Goal: Information Seeking & Learning: Understand process/instructions

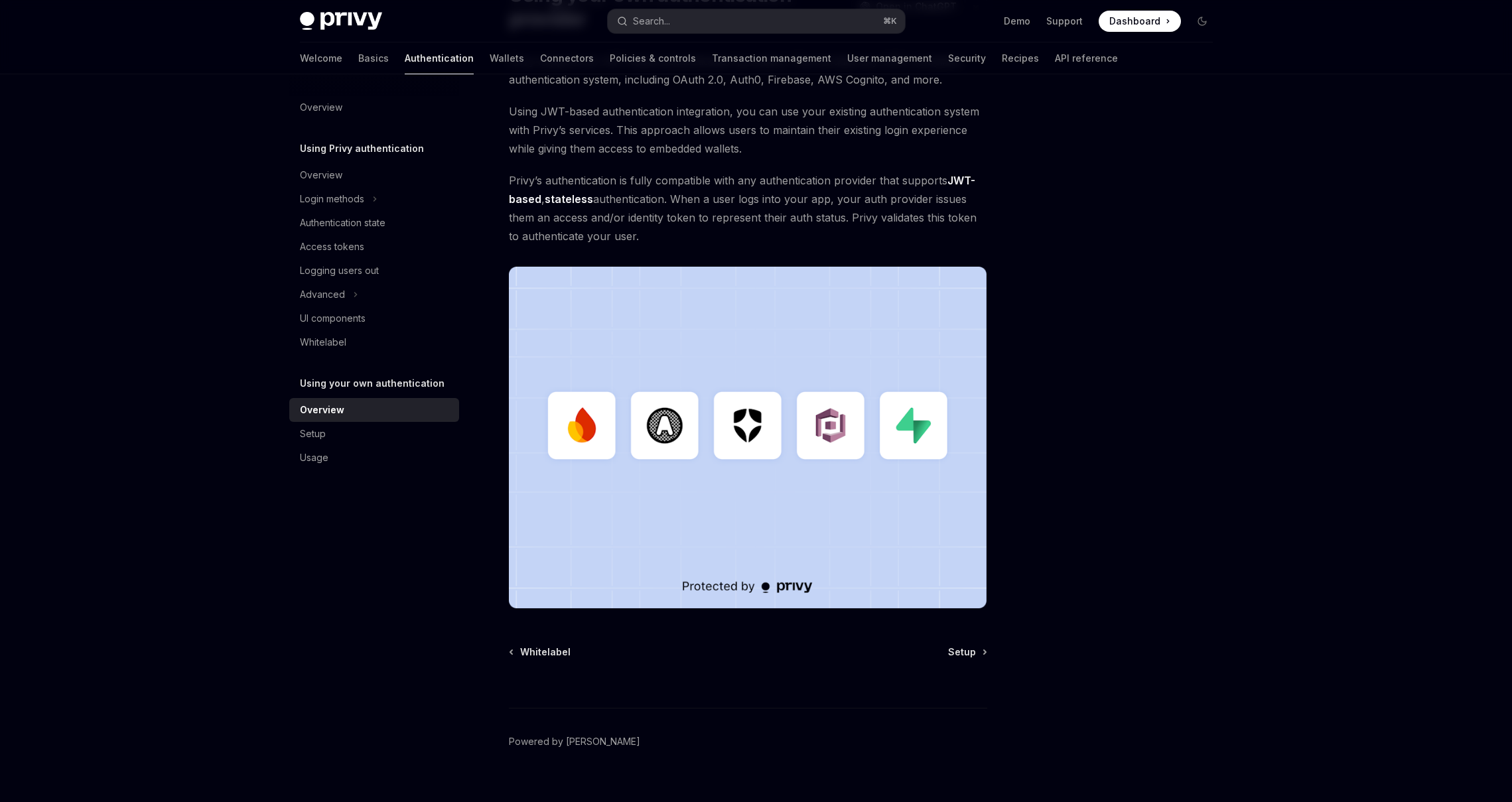
scroll to position [160, 0]
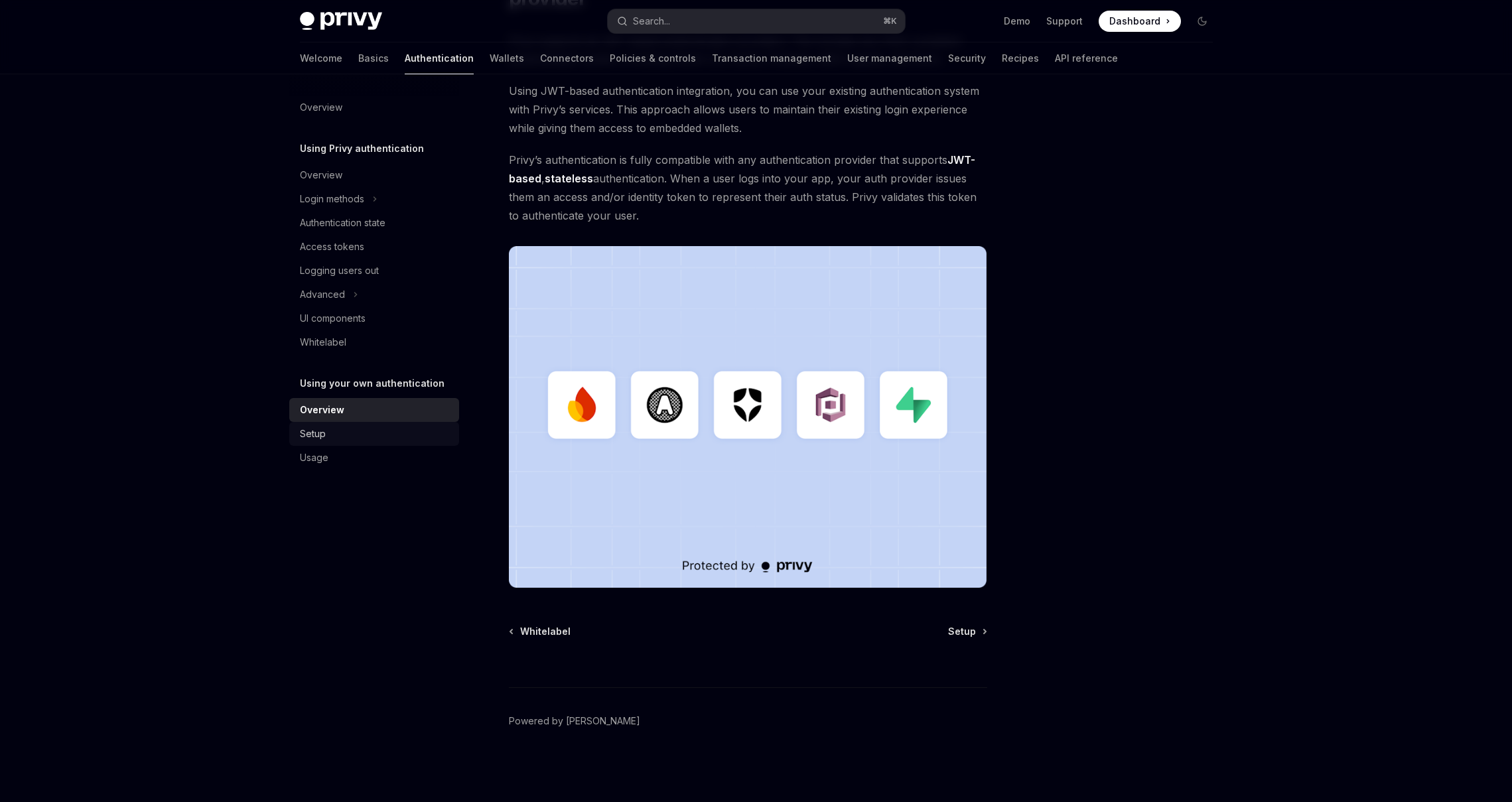
click at [309, 439] on div "Setup" at bounding box center [313, 434] width 26 height 16
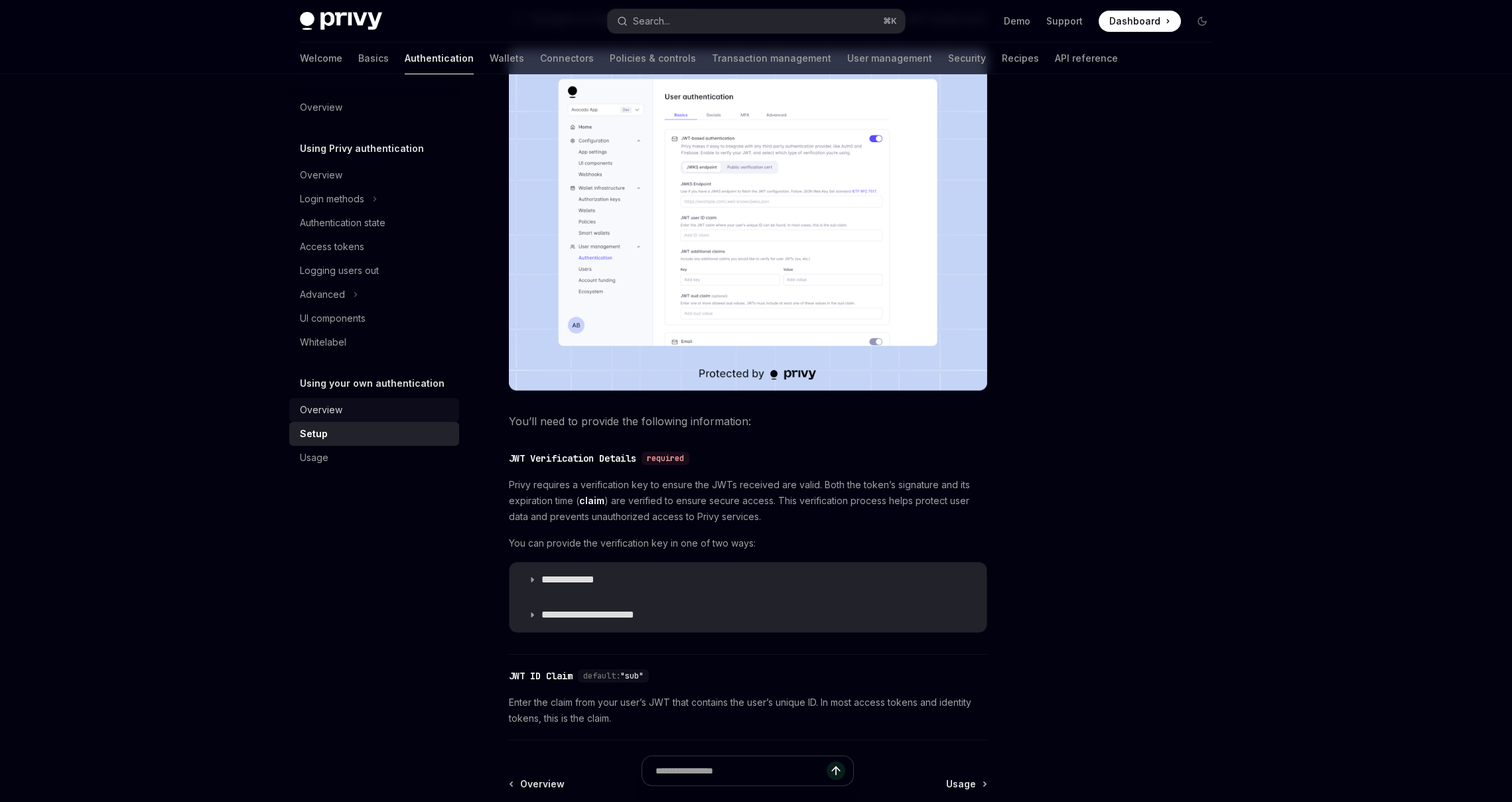
scroll to position [304, 0]
click at [306, 461] on div "Usage" at bounding box center [314, 457] width 28 height 16
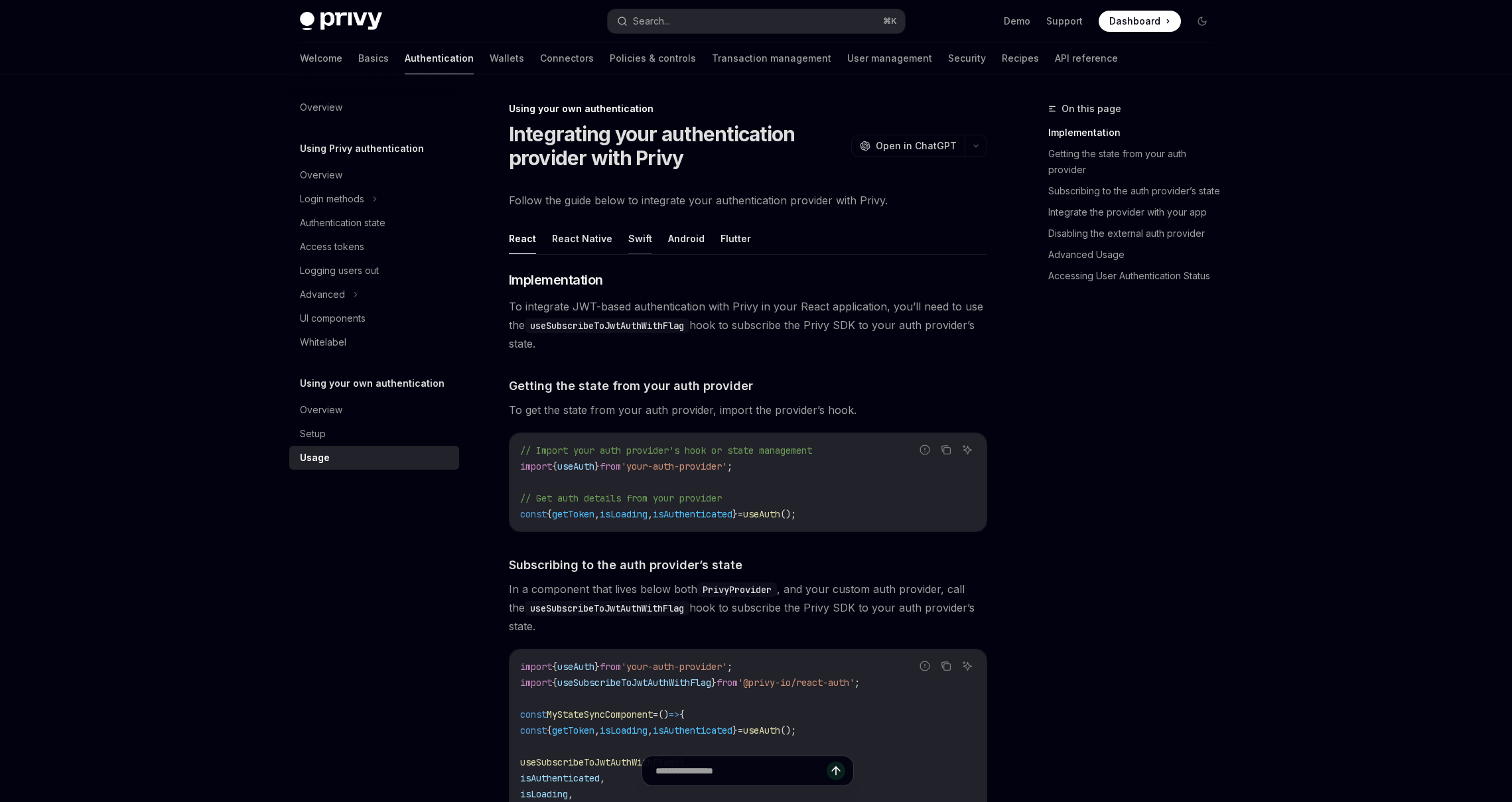
click at [629, 236] on button "Swift" at bounding box center [640, 238] width 24 height 31
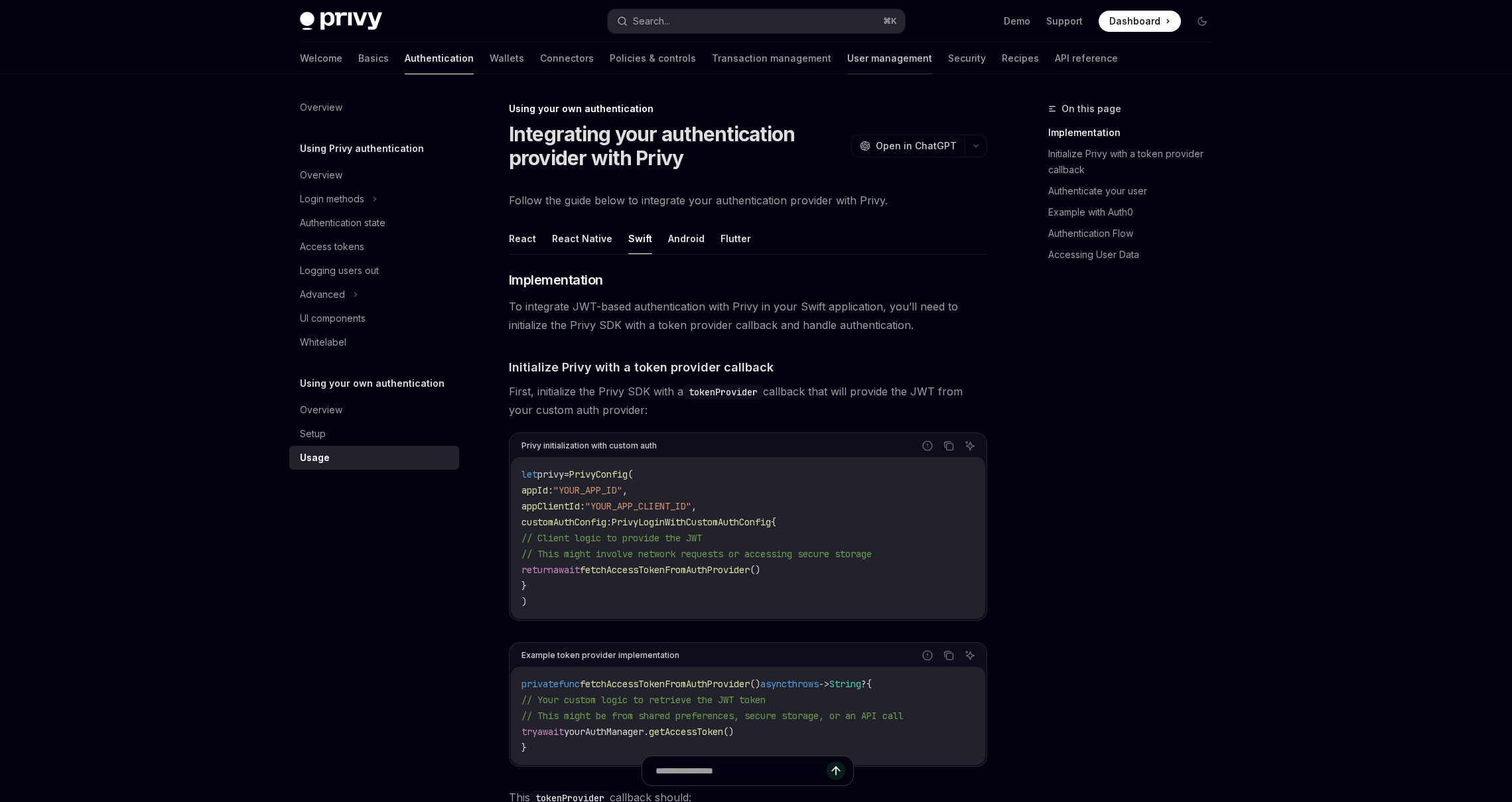
click at [848, 58] on link "User management" at bounding box center [890, 58] width 85 height 32
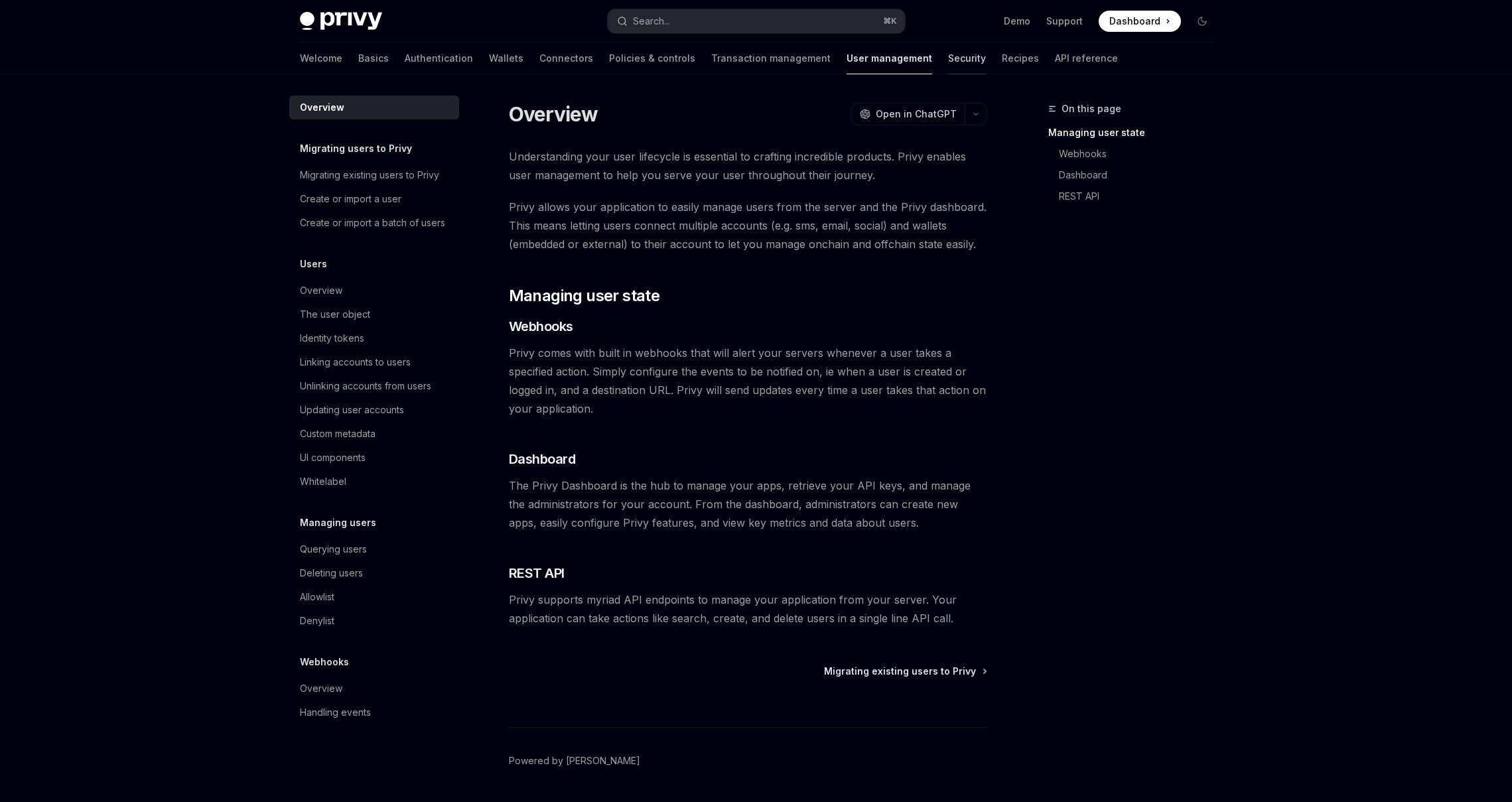
click at [948, 55] on link "Security" at bounding box center [966, 58] width 38 height 32
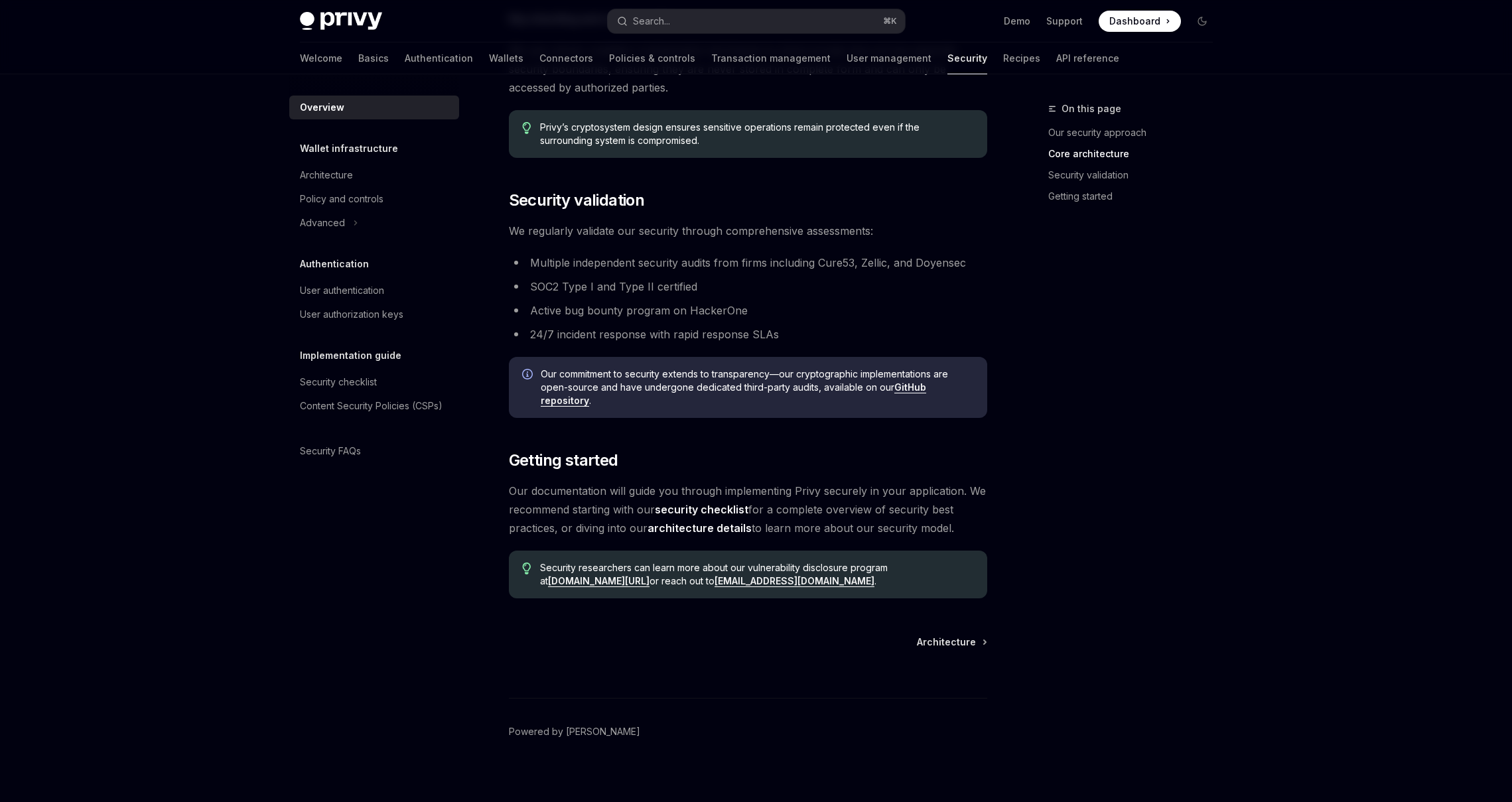
scroll to position [743, 0]
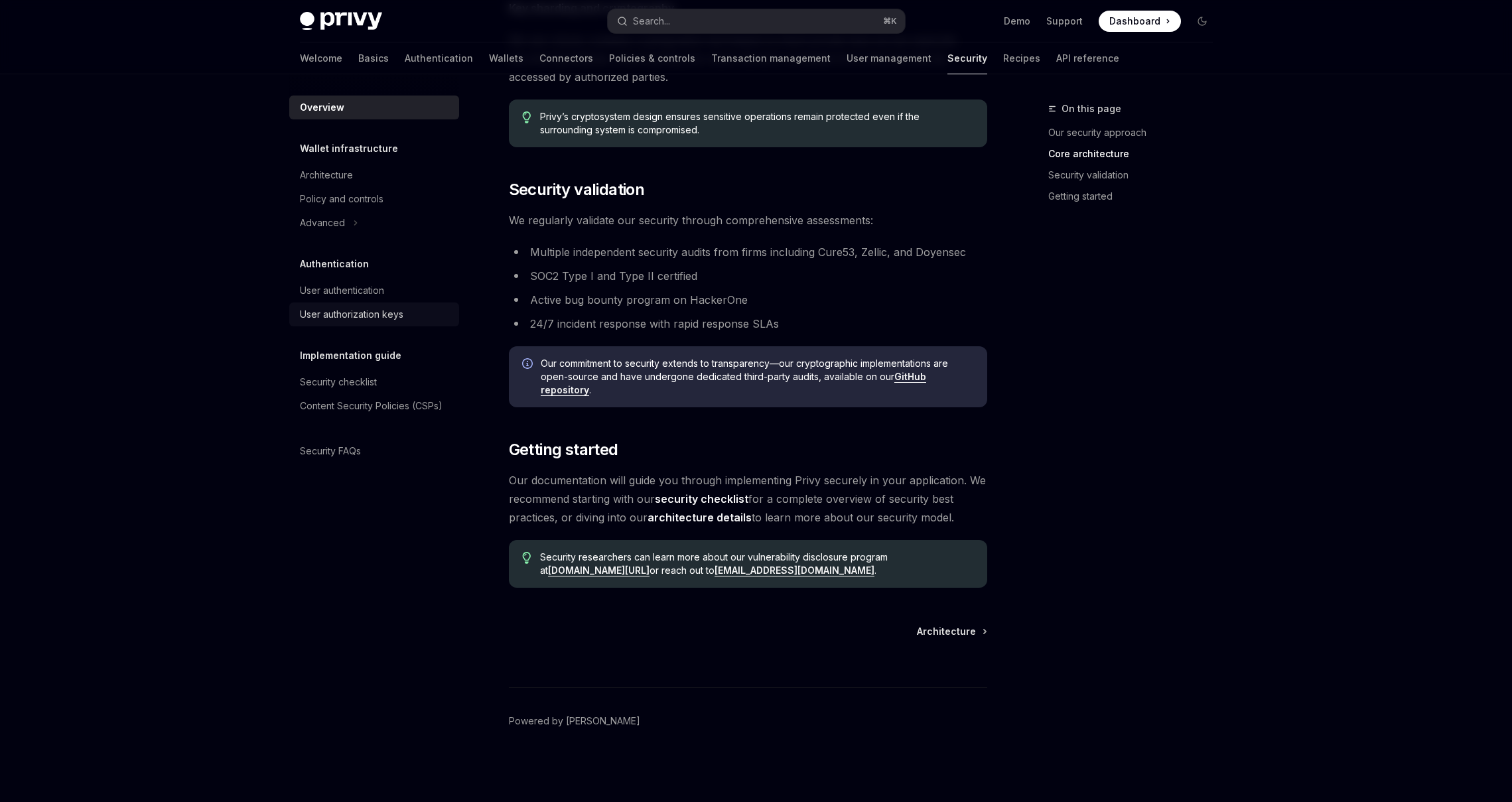
click at [361, 313] on div "User authorization keys" at bounding box center [352, 314] width 104 height 16
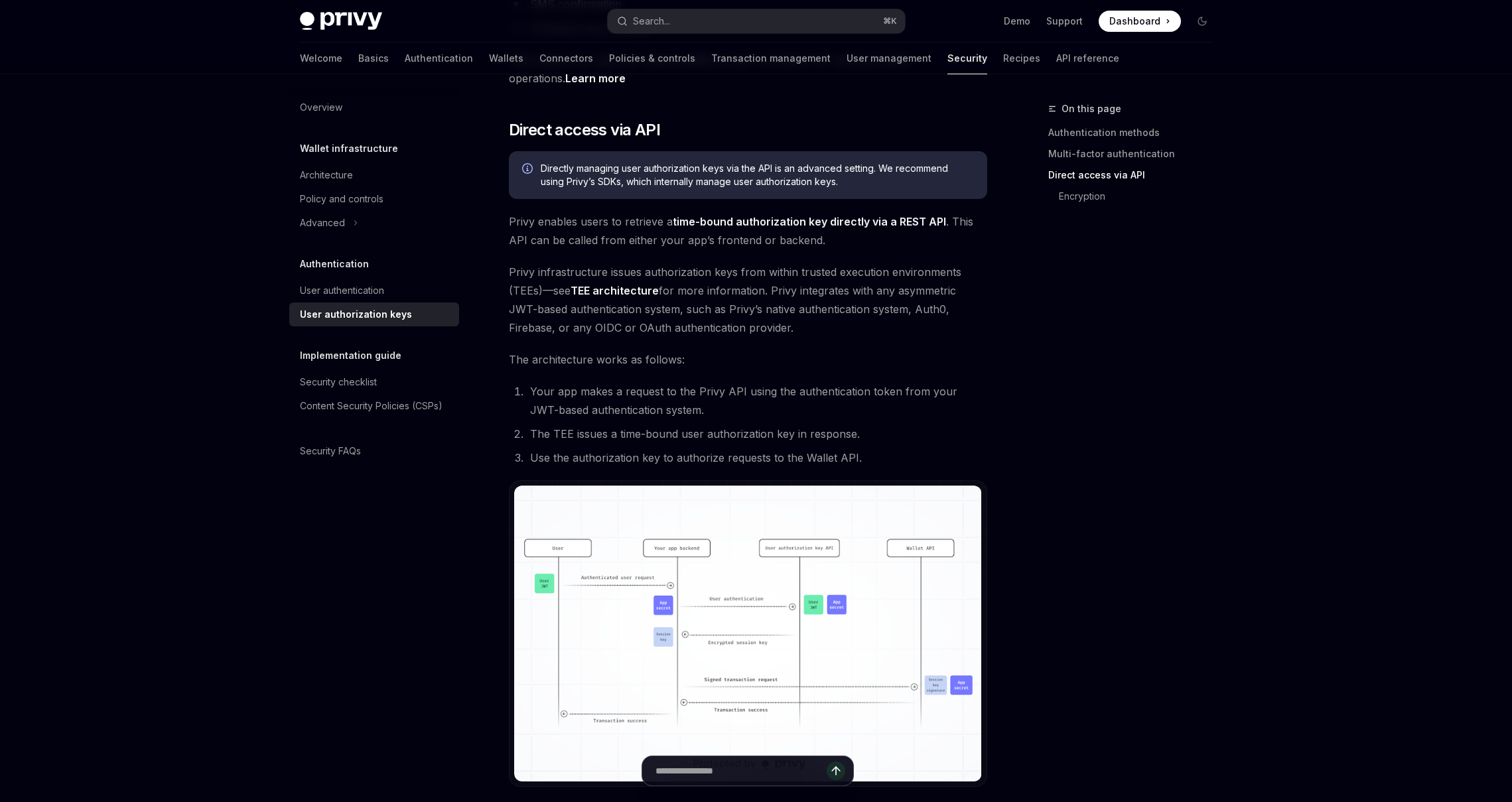
scroll to position [615, 0]
click at [340, 230] on div "Advanced" at bounding box center [323, 222] width 45 height 16
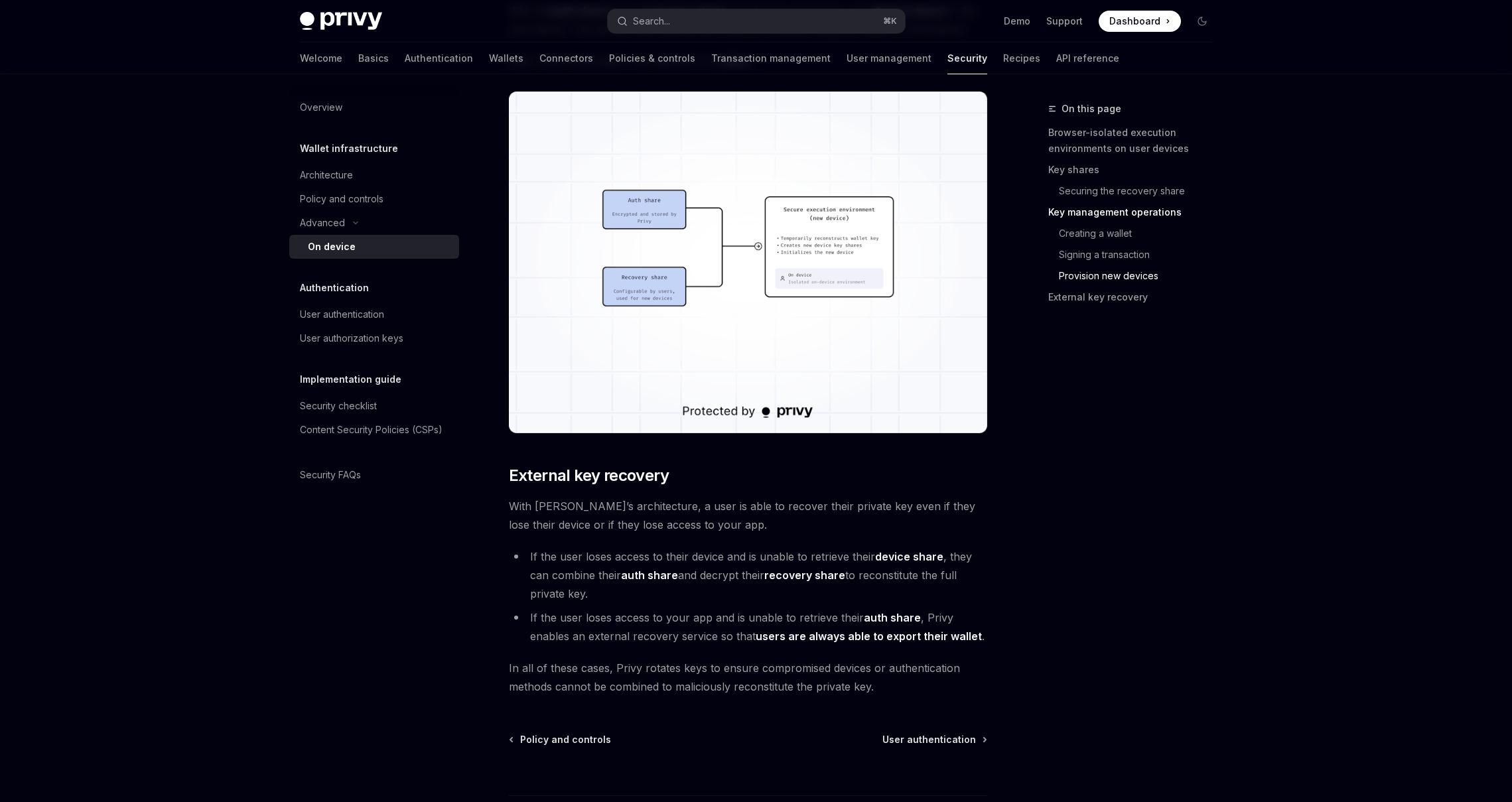
scroll to position [3292, 0]
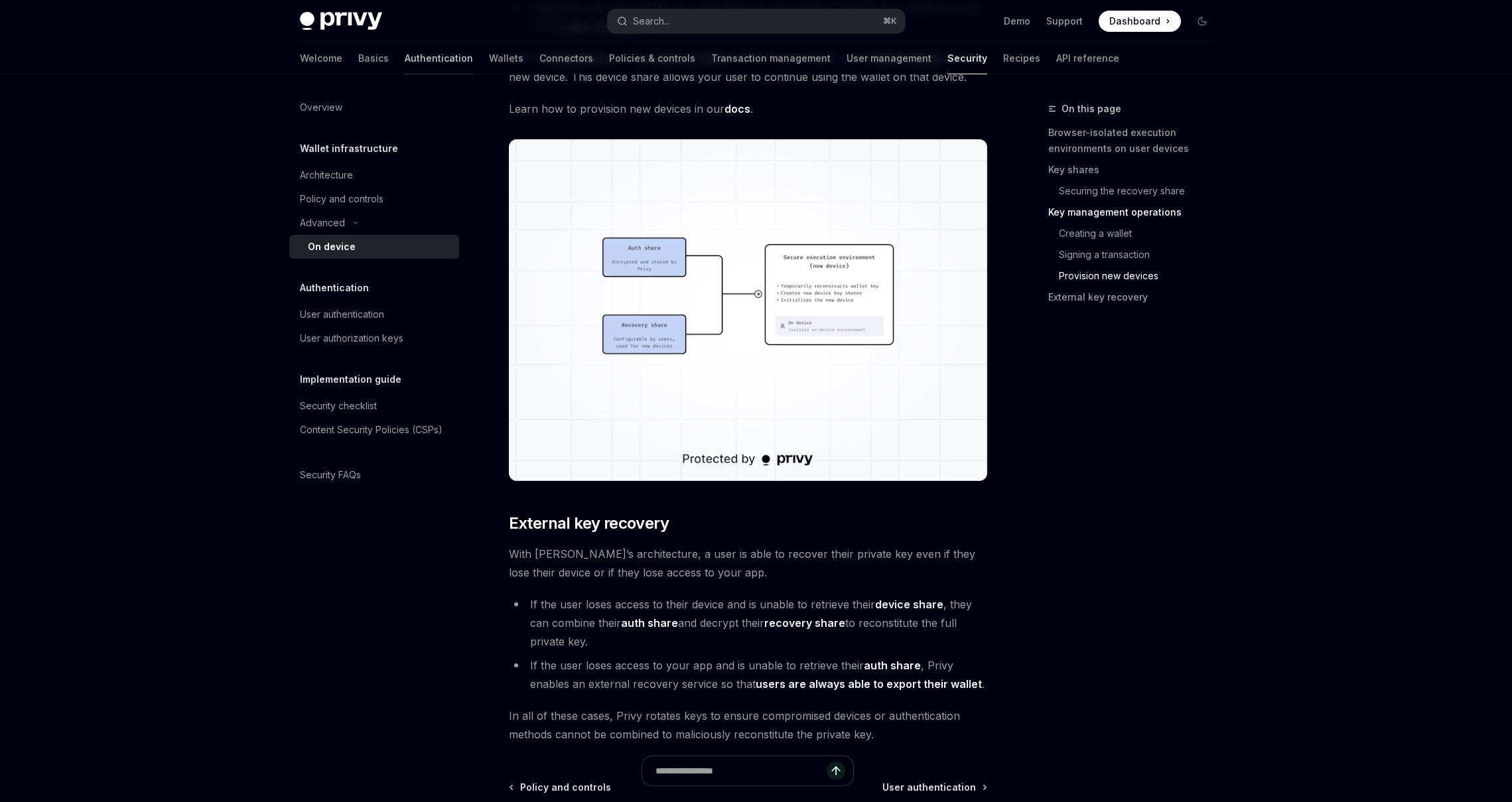
drag, startPoint x: 343, startPoint y: 56, endPoint x: 349, endPoint y: 62, distance: 8.5
click at [343, 56] on div "Welcome Basics Authentication Wallets Connectors Policies & controls Transactio…" at bounding box center [710, 58] width 819 height 32
click at [405, 63] on link "Authentication" at bounding box center [439, 58] width 69 height 32
type textarea "*"
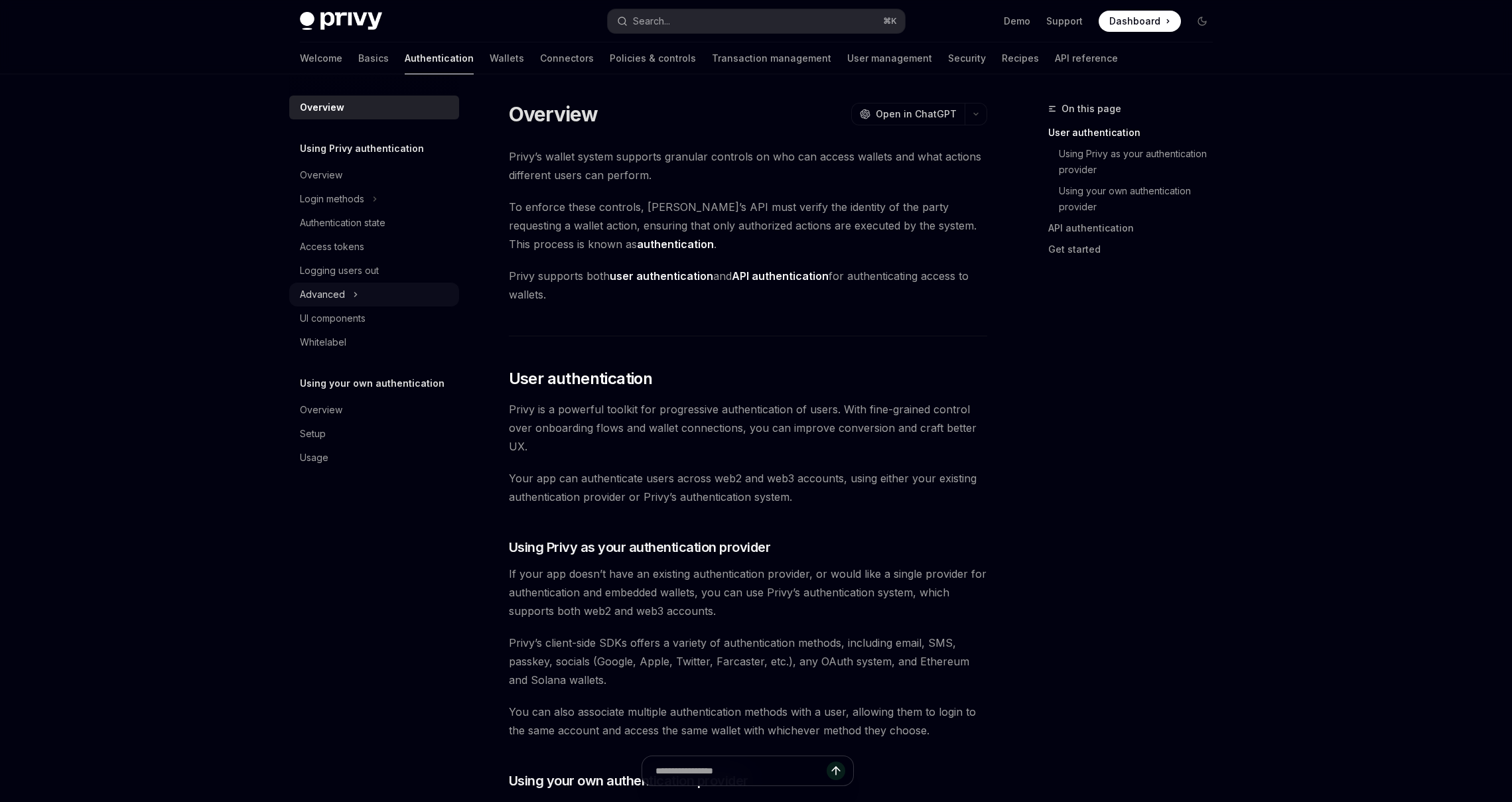
click at [329, 287] on div "Advanced" at bounding box center [323, 294] width 45 height 16
click at [325, 478] on div "Overview" at bounding box center [321, 481] width 43 height 16
click at [323, 481] on div "Overview" at bounding box center [321, 481] width 43 height 16
click at [324, 482] on div "Overview" at bounding box center [321, 481] width 43 height 16
click at [313, 500] on div "Setup" at bounding box center [313, 505] width 26 height 16
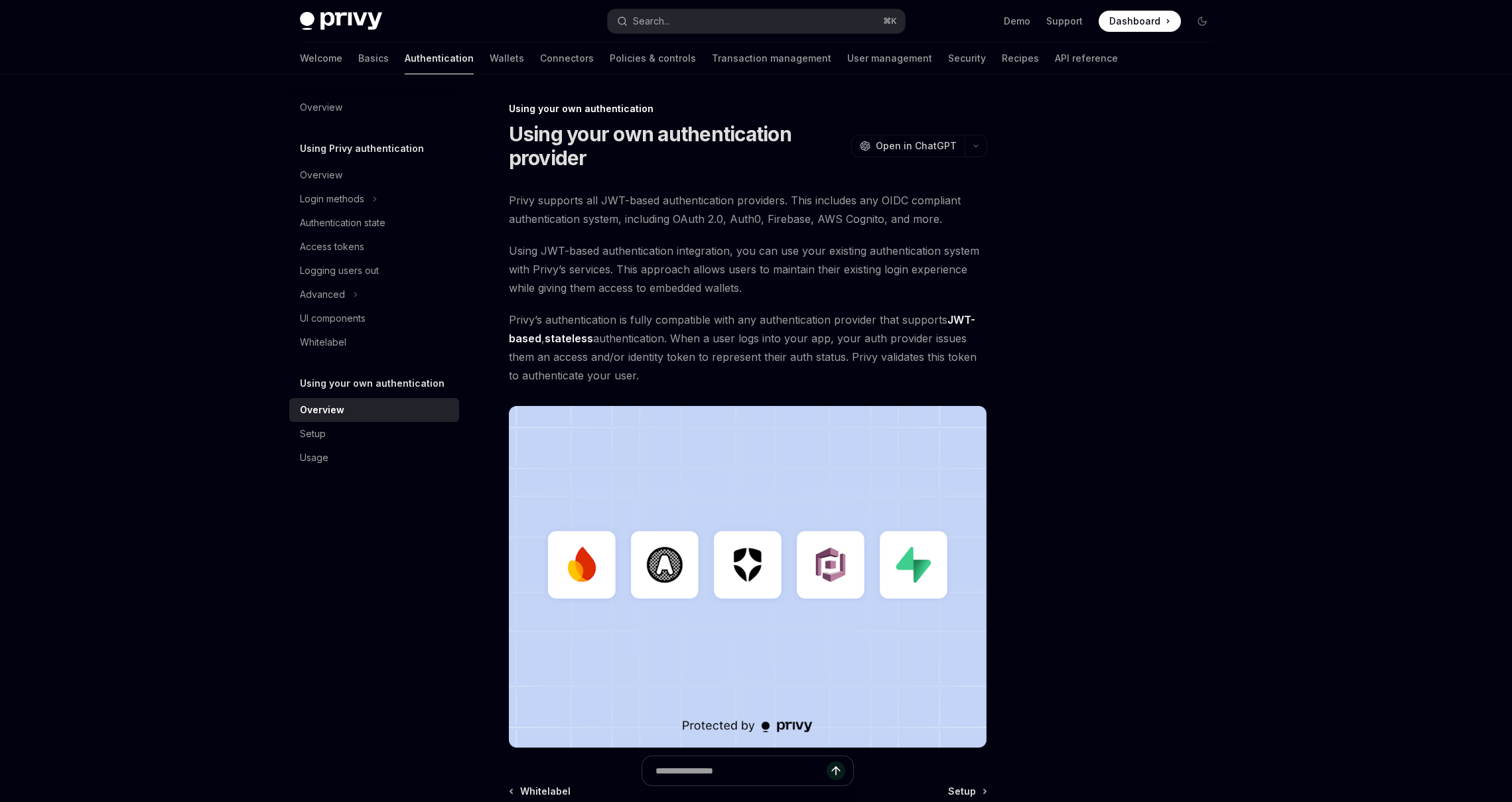
scroll to position [160, 0]
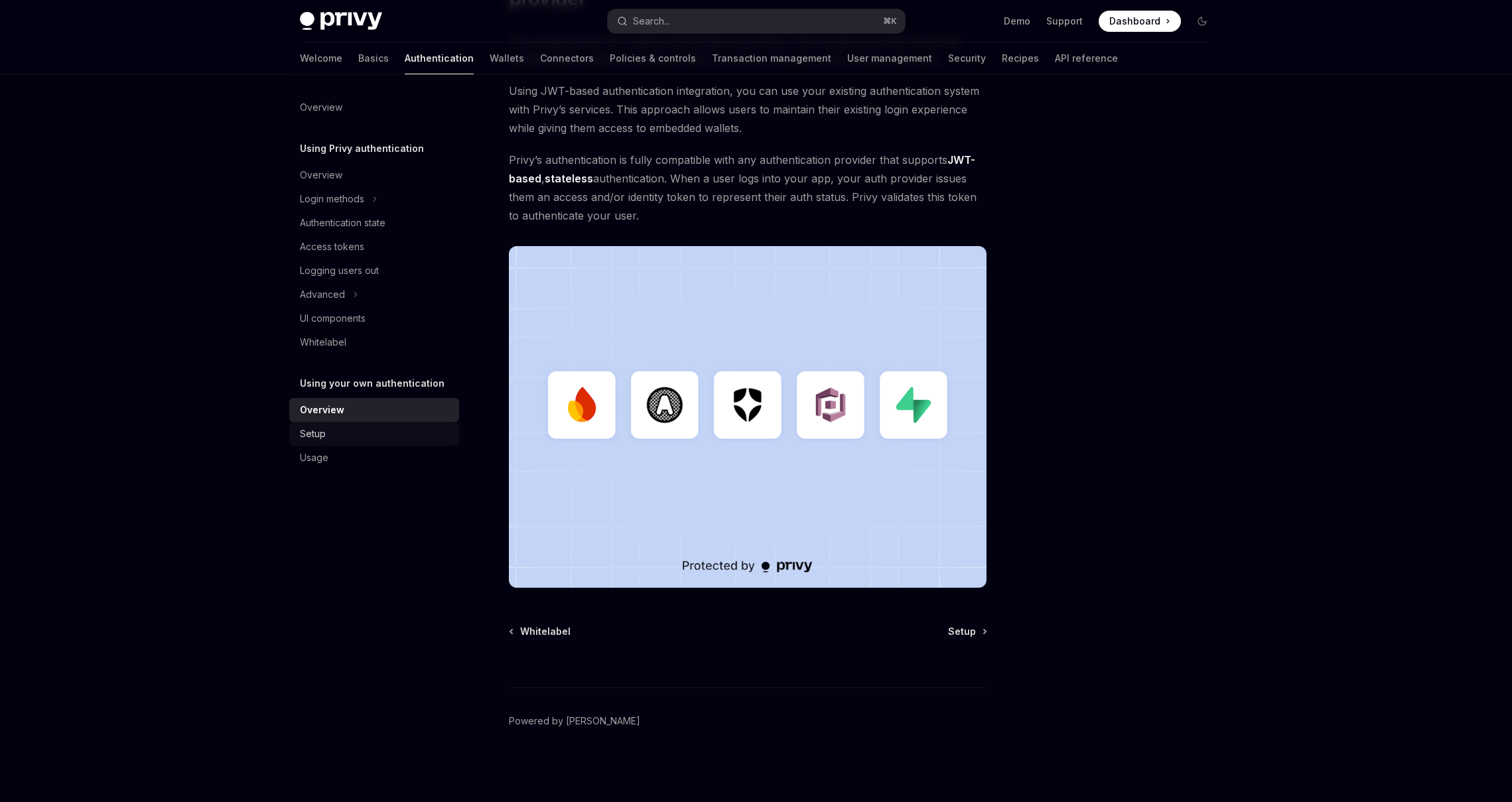
click at [324, 432] on div "Setup" at bounding box center [375, 434] width 151 height 16
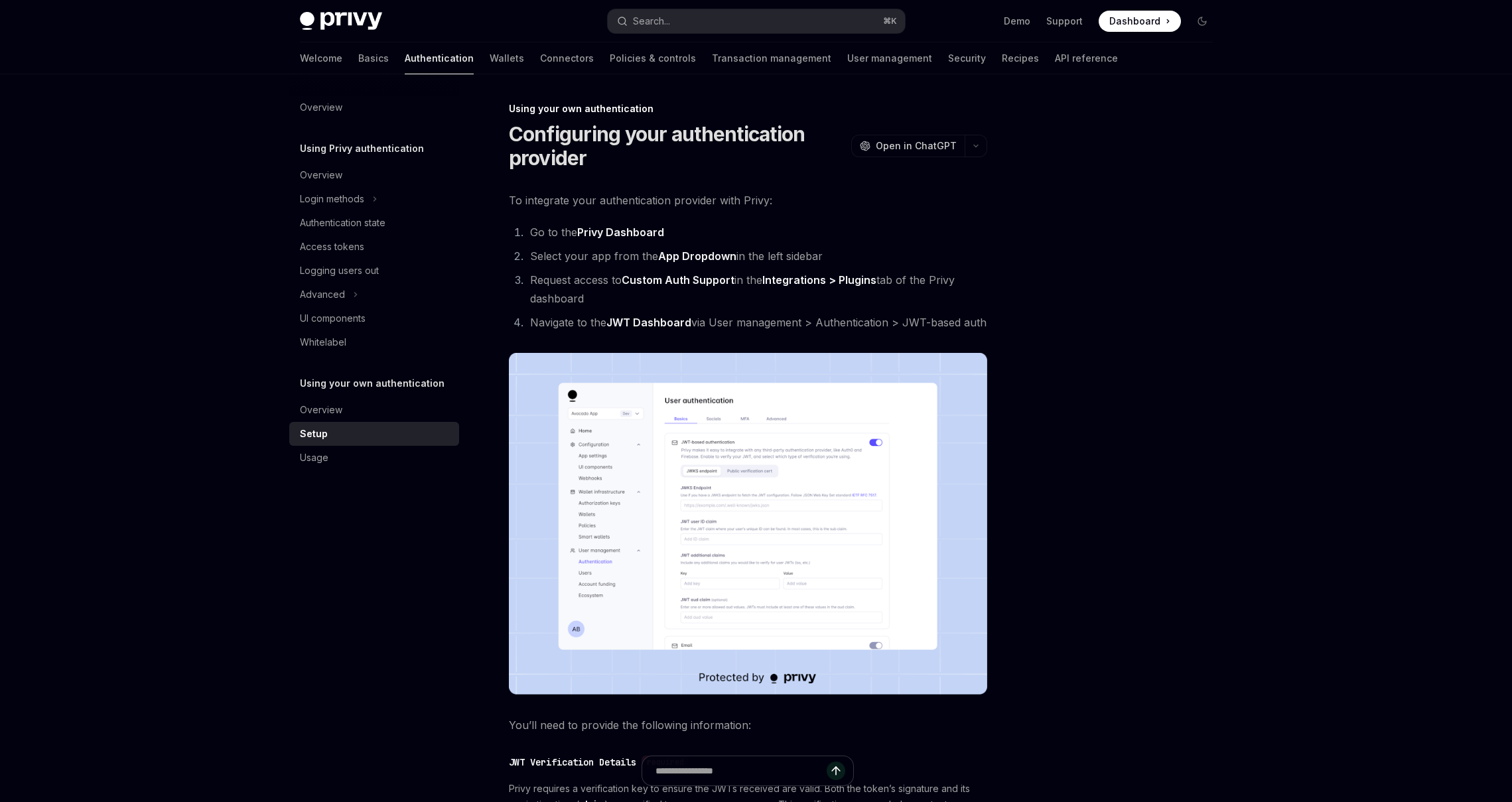
type textarea "*"
